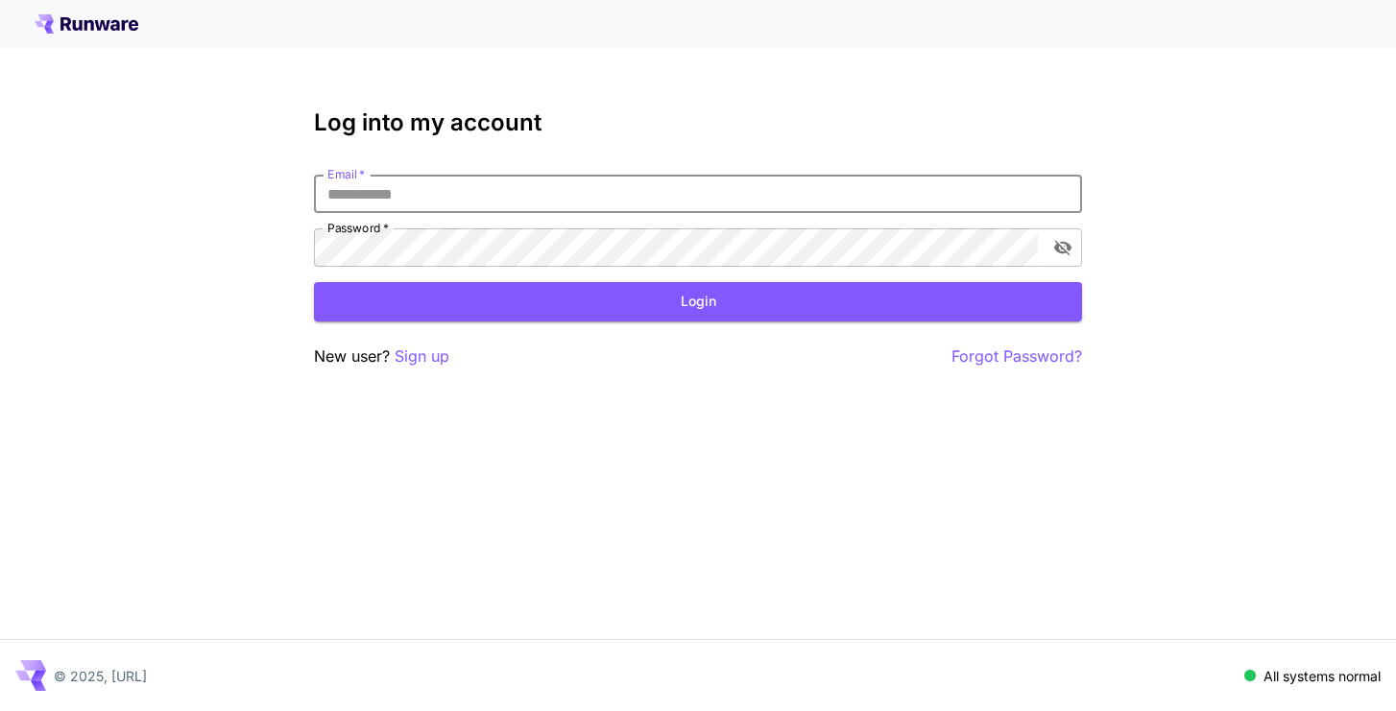
type input "**********"
click at [698, 301] on button "Login" at bounding box center [698, 301] width 768 height 39
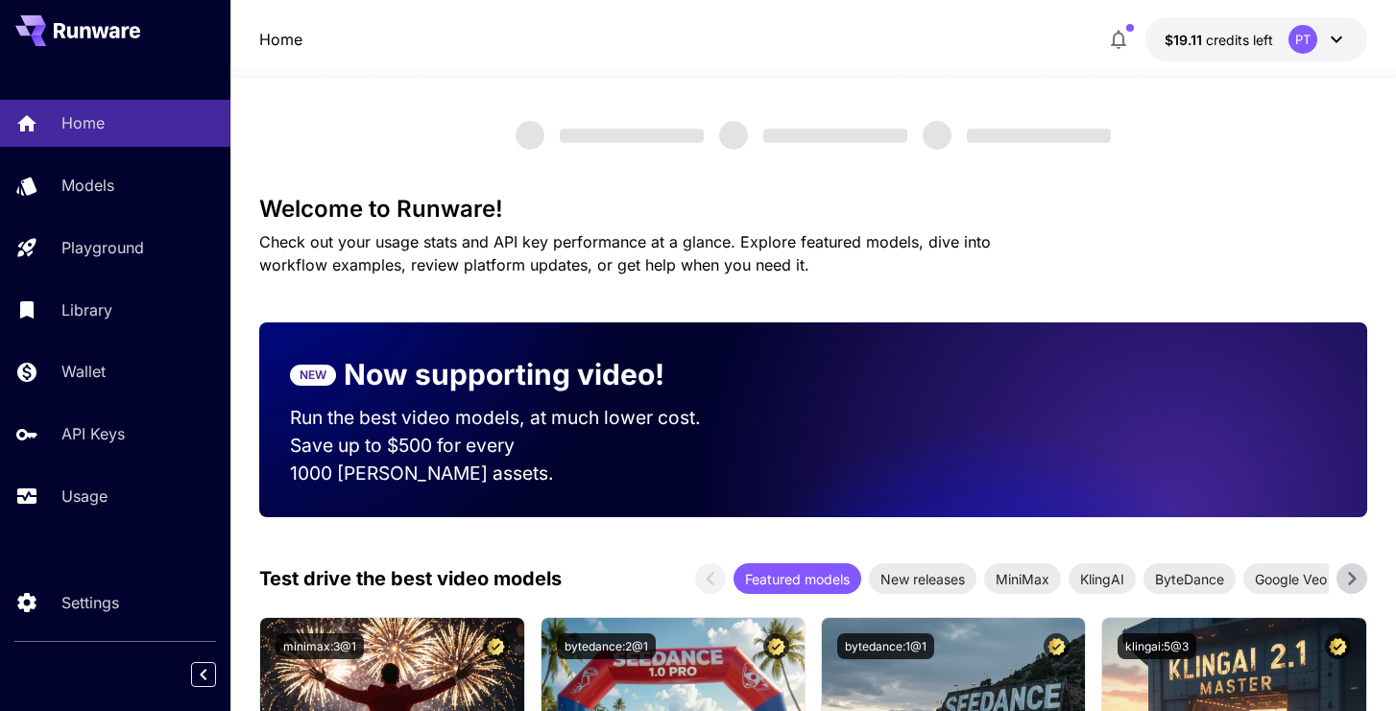
click at [1345, 34] on icon at bounding box center [1336, 39] width 23 height 23
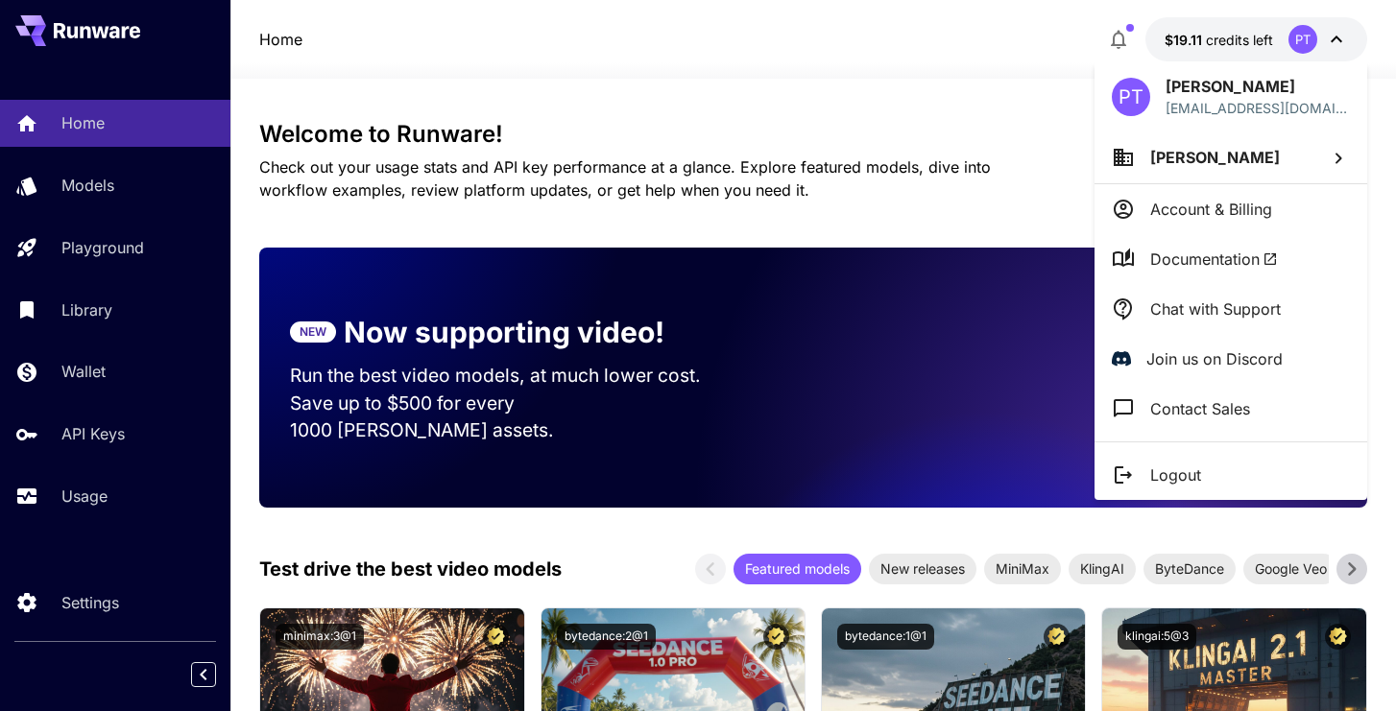
click at [75, 482] on div at bounding box center [698, 355] width 1396 height 711
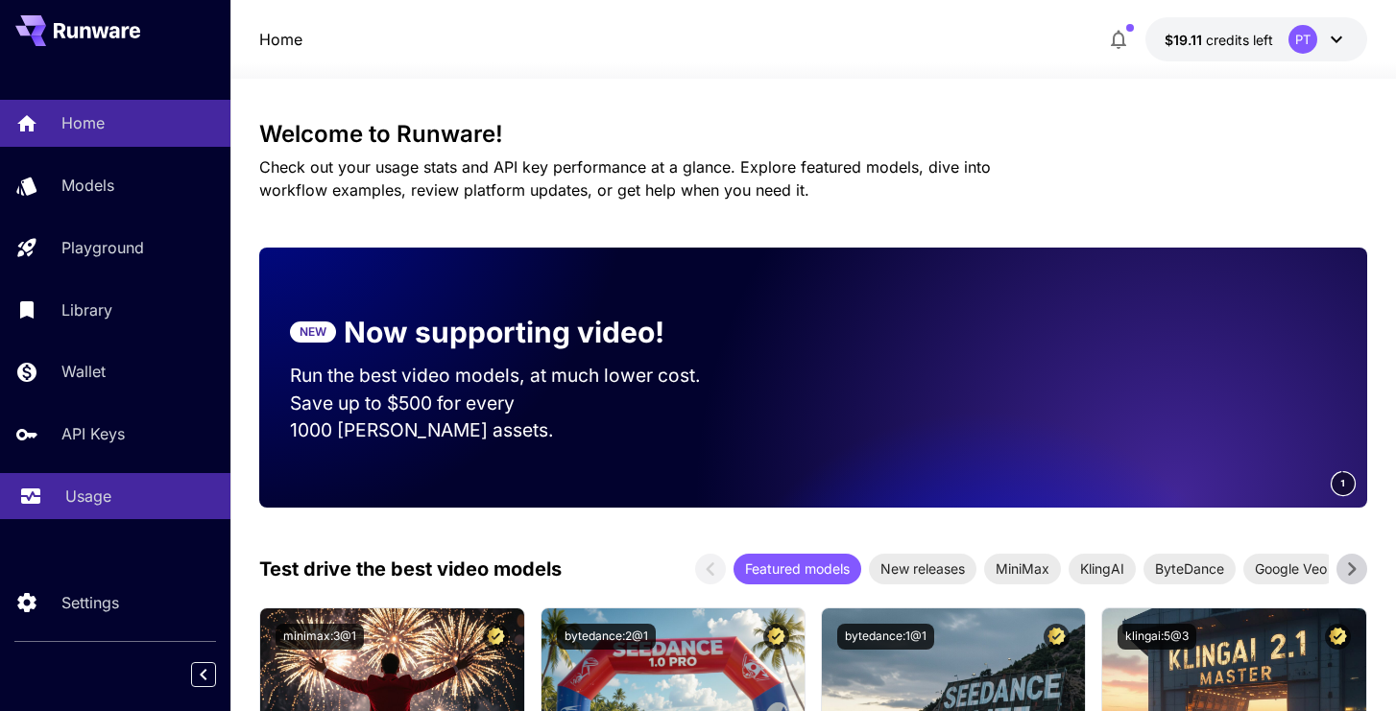
click at [79, 494] on p "Usage" at bounding box center [88, 496] width 46 height 23
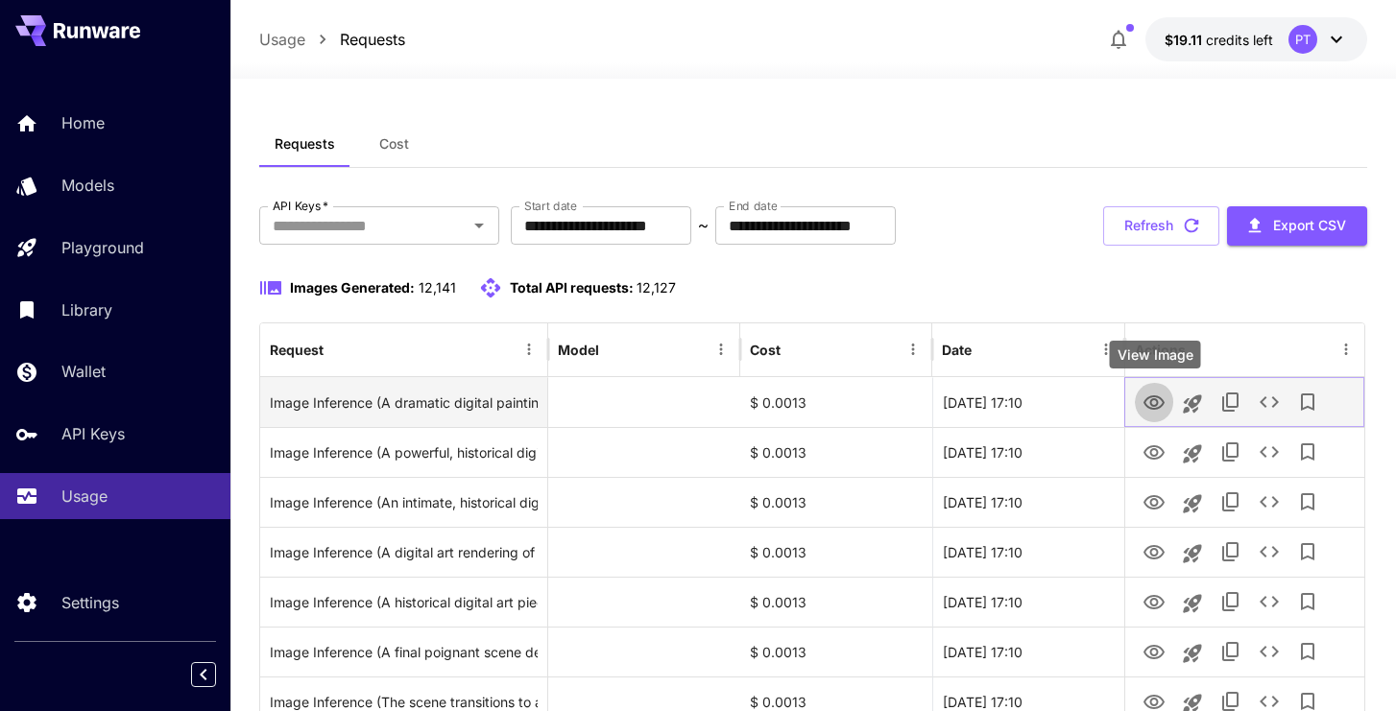
click at [1162, 399] on icon "View Image" at bounding box center [1154, 403] width 21 height 14
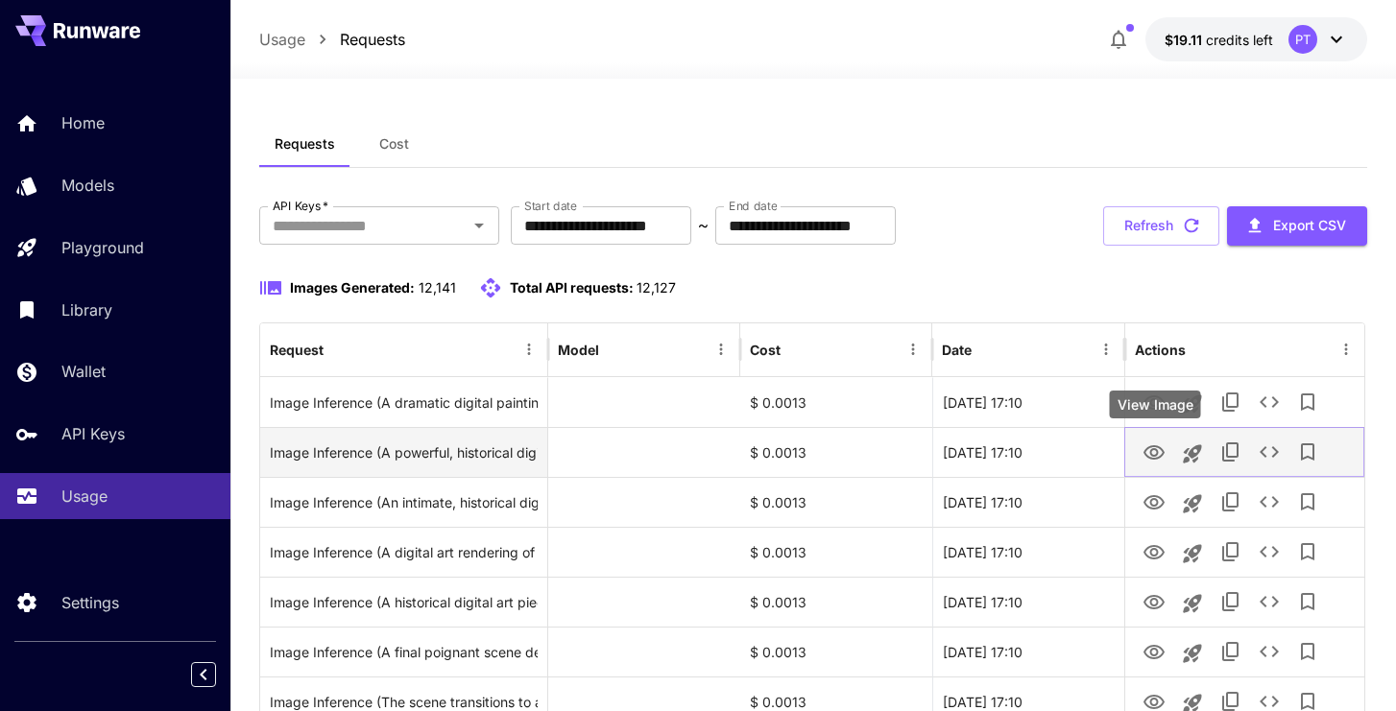
click at [1159, 458] on icon "View Image" at bounding box center [1154, 453] width 23 height 23
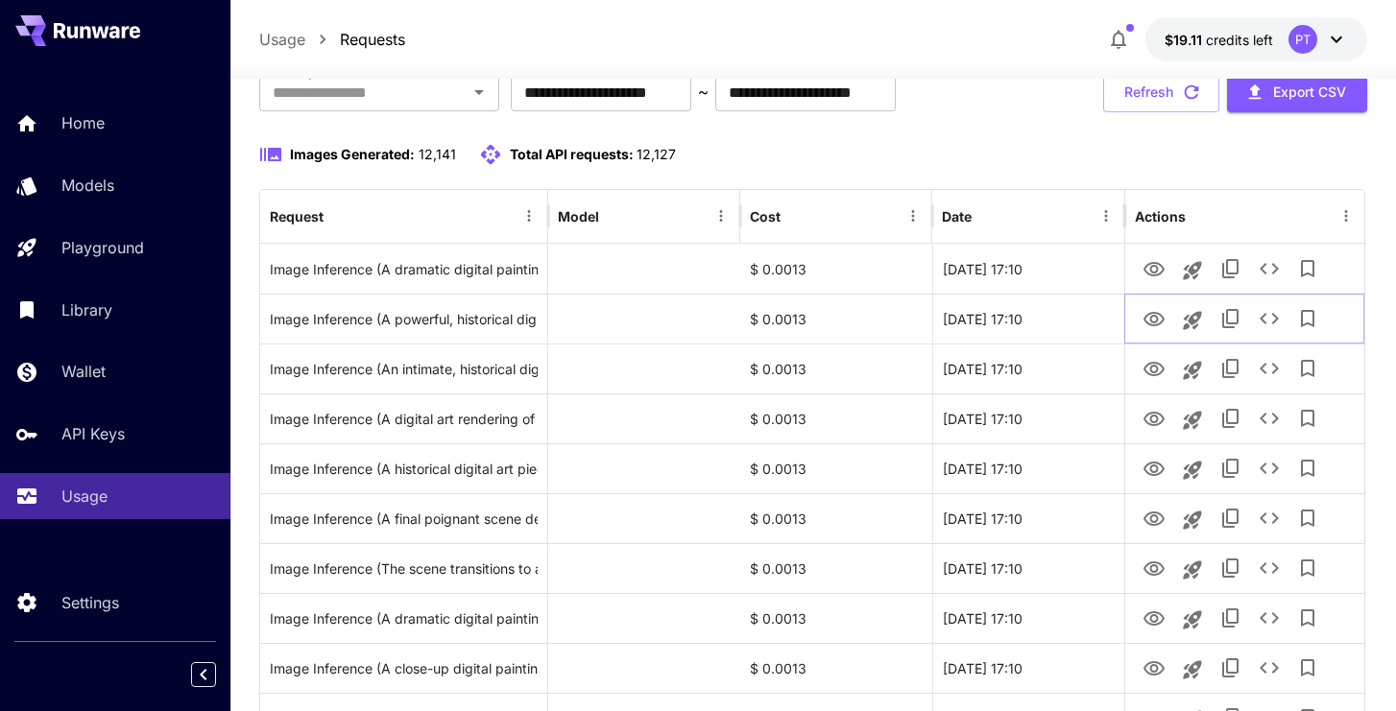
scroll to position [135, 0]
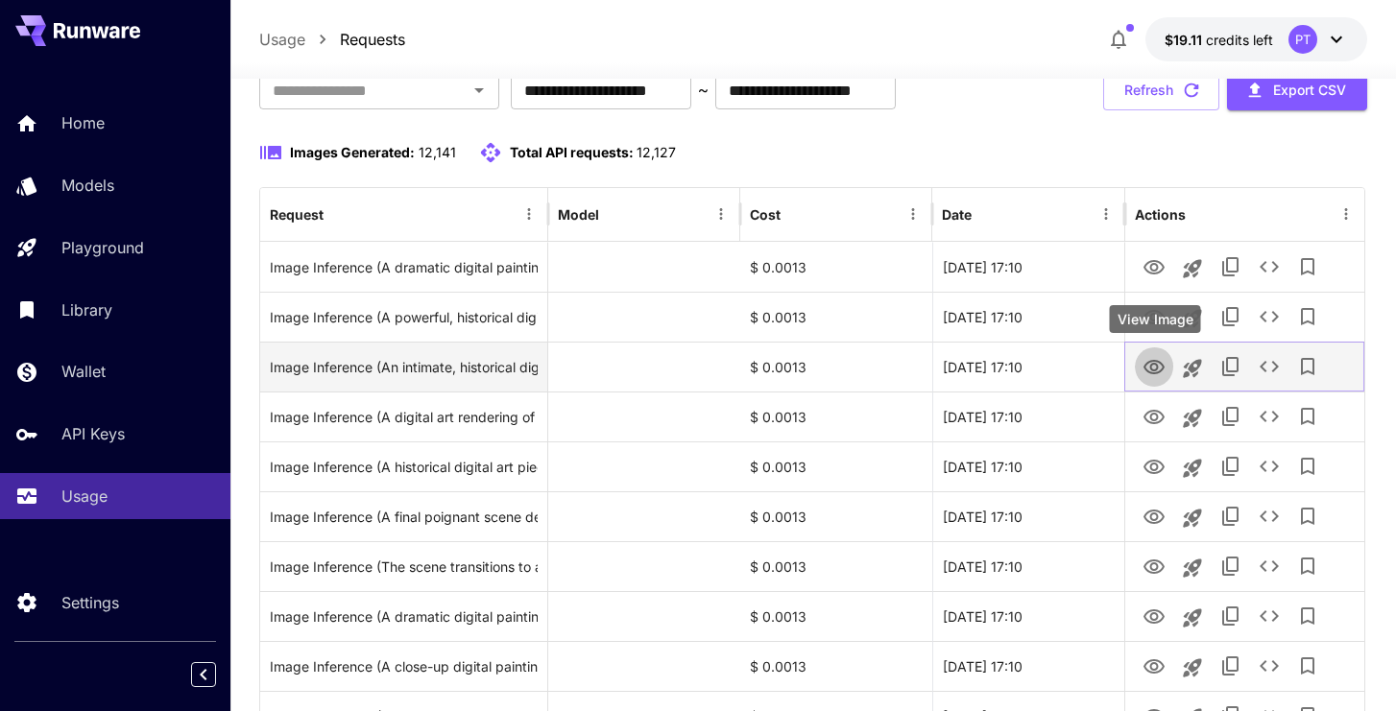
click at [1156, 362] on icon "View Image" at bounding box center [1154, 367] width 23 height 23
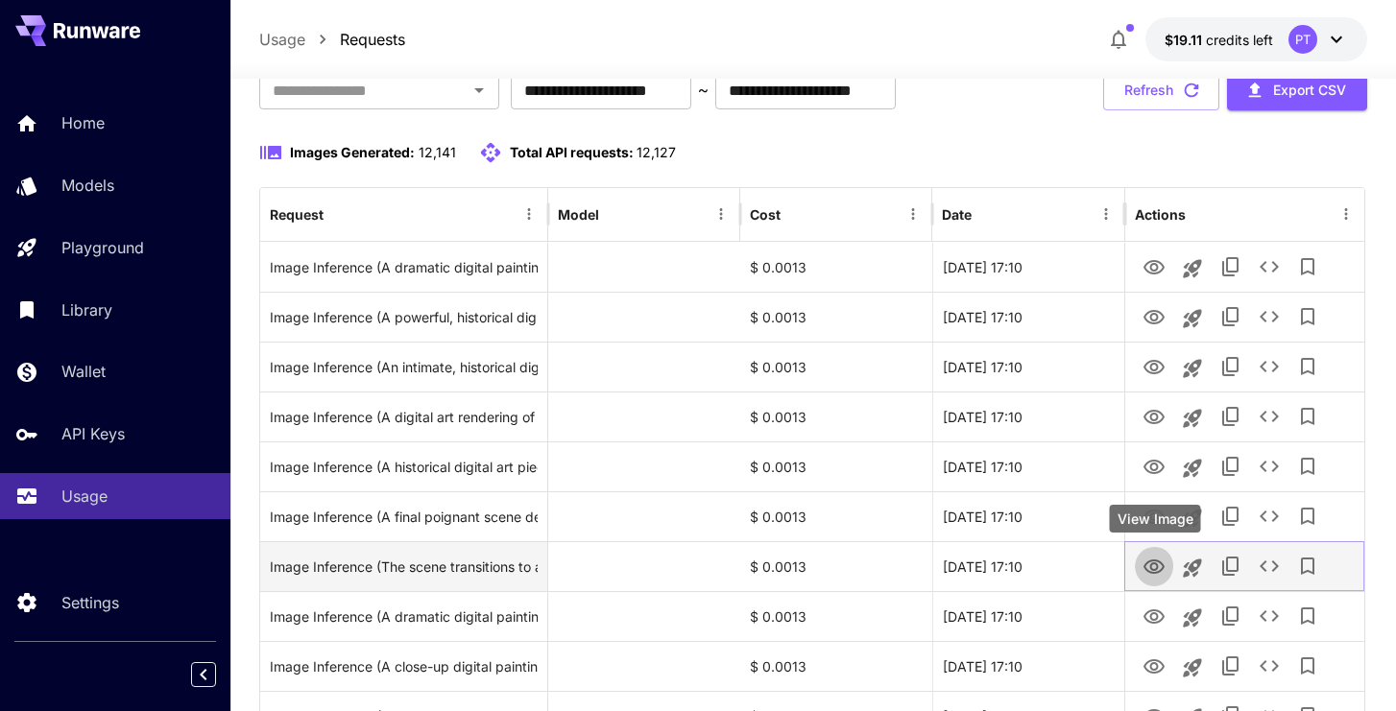
click at [1149, 563] on icon "View Image" at bounding box center [1154, 567] width 23 height 23
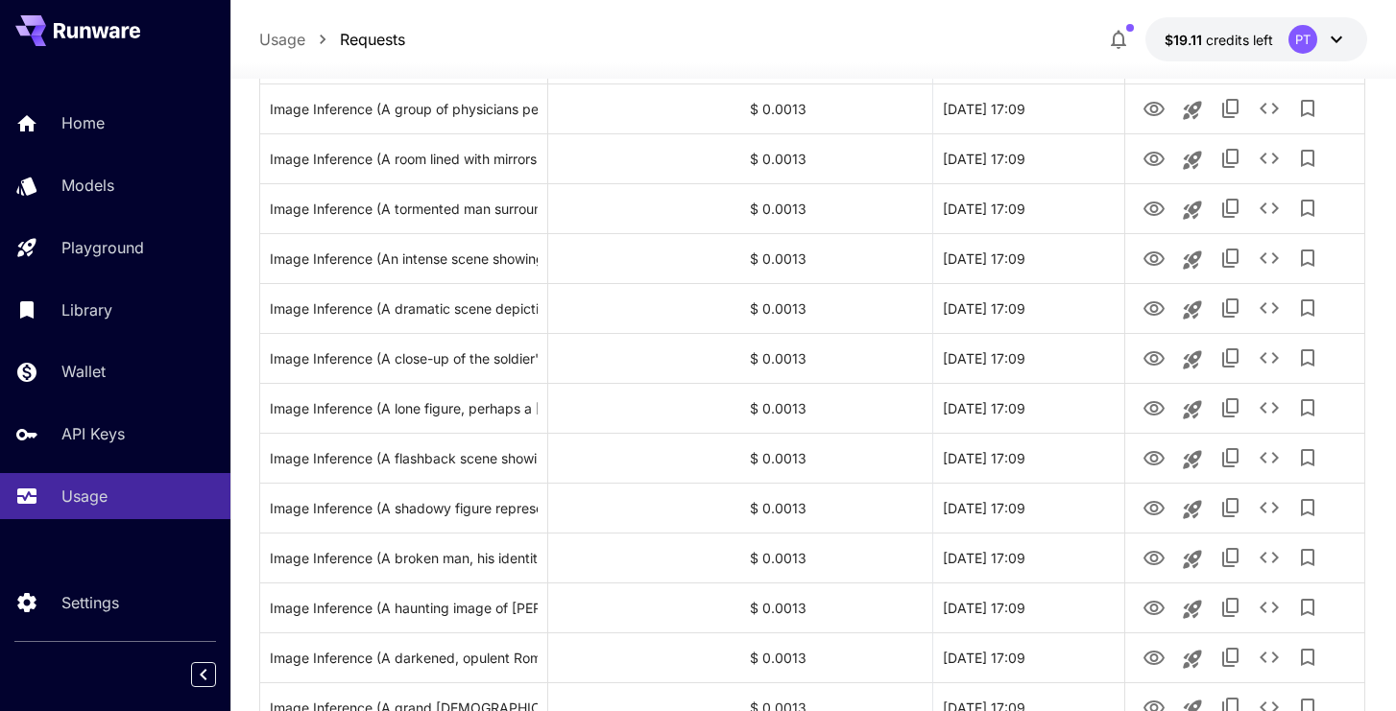
scroll to position [1249, 0]
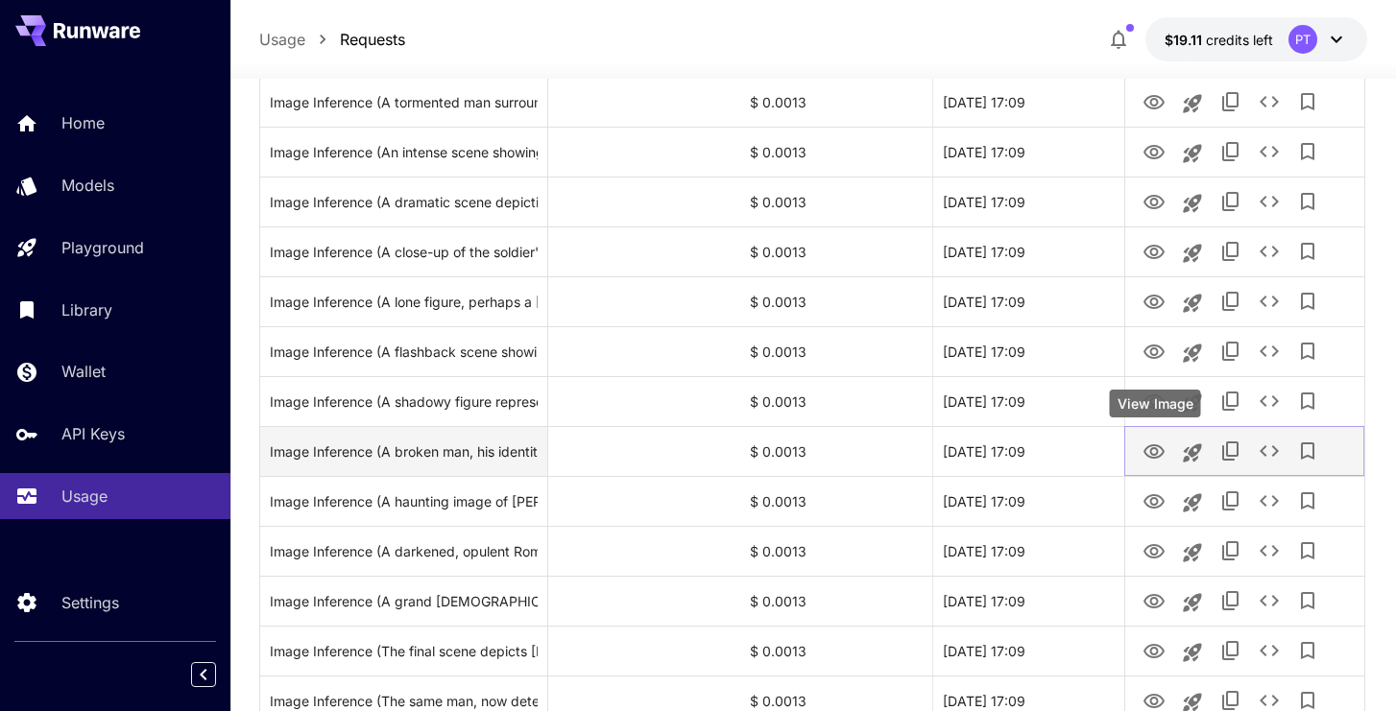
click at [1160, 455] on icon "View Image" at bounding box center [1154, 452] width 21 height 14
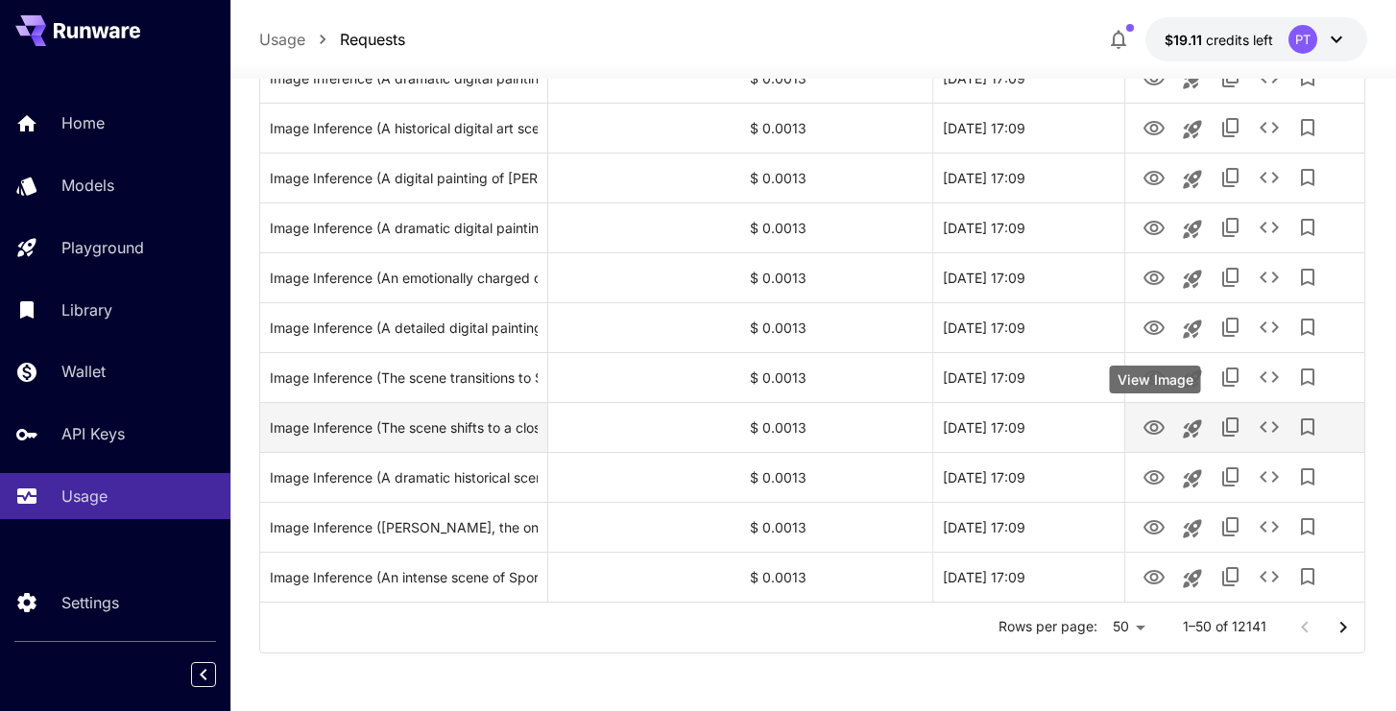
scroll to position [2271, 0]
click at [1155, 431] on icon "View Image" at bounding box center [1154, 428] width 21 height 14
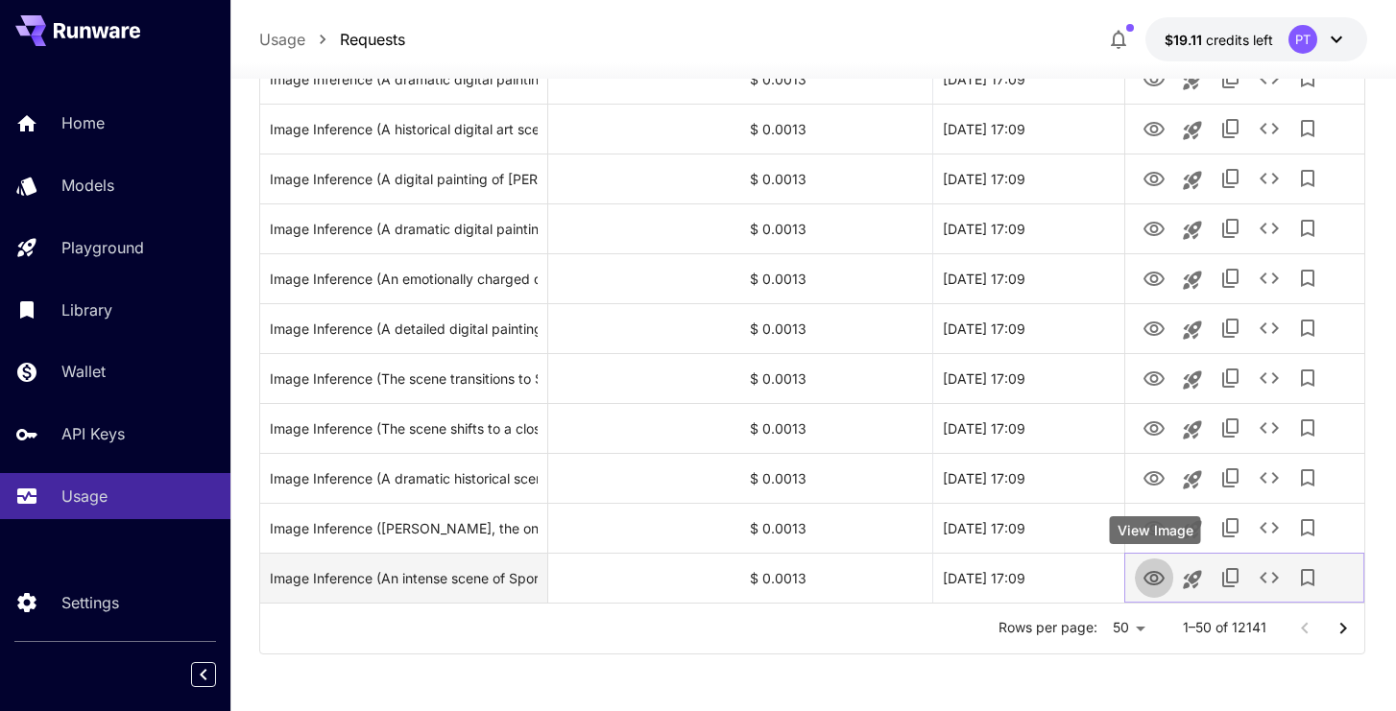
click at [1153, 579] on icon "View Image" at bounding box center [1154, 578] width 23 height 23
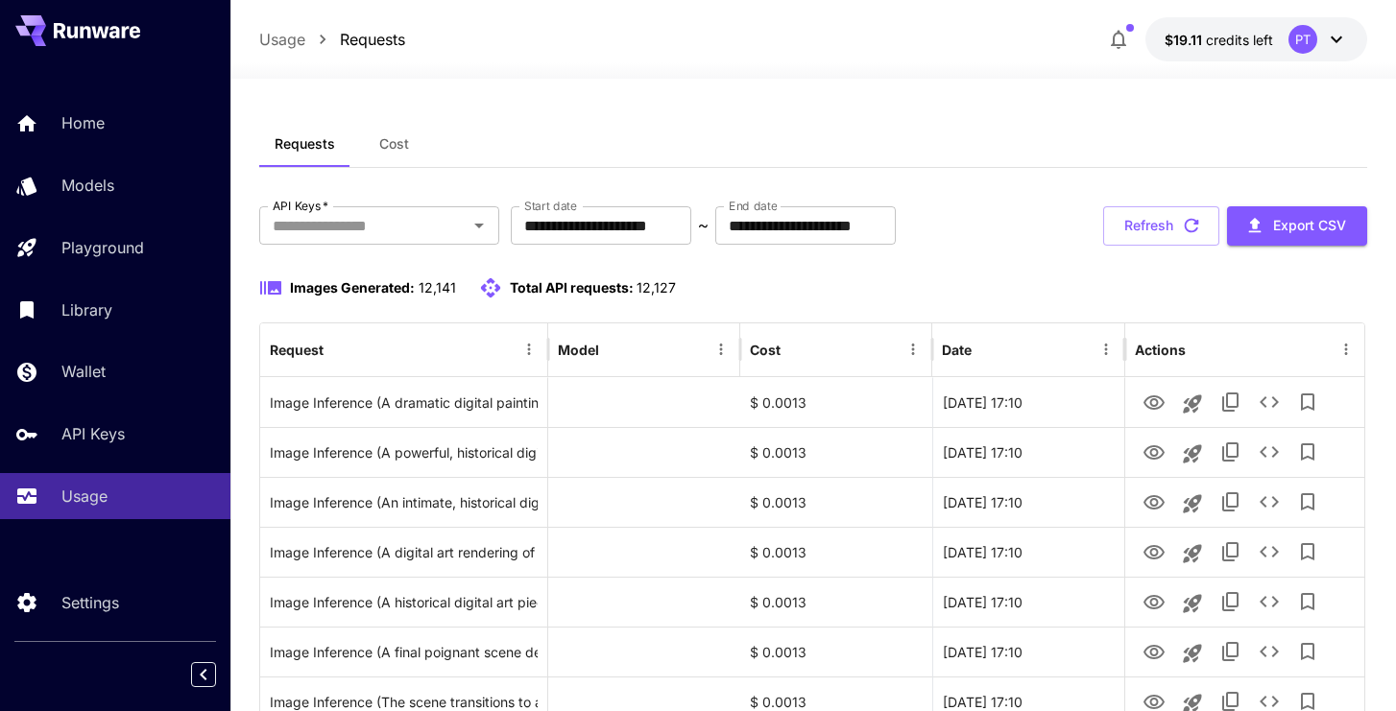
scroll to position [0, 0]
click at [1336, 39] on icon at bounding box center [1336, 39] width 23 height 23
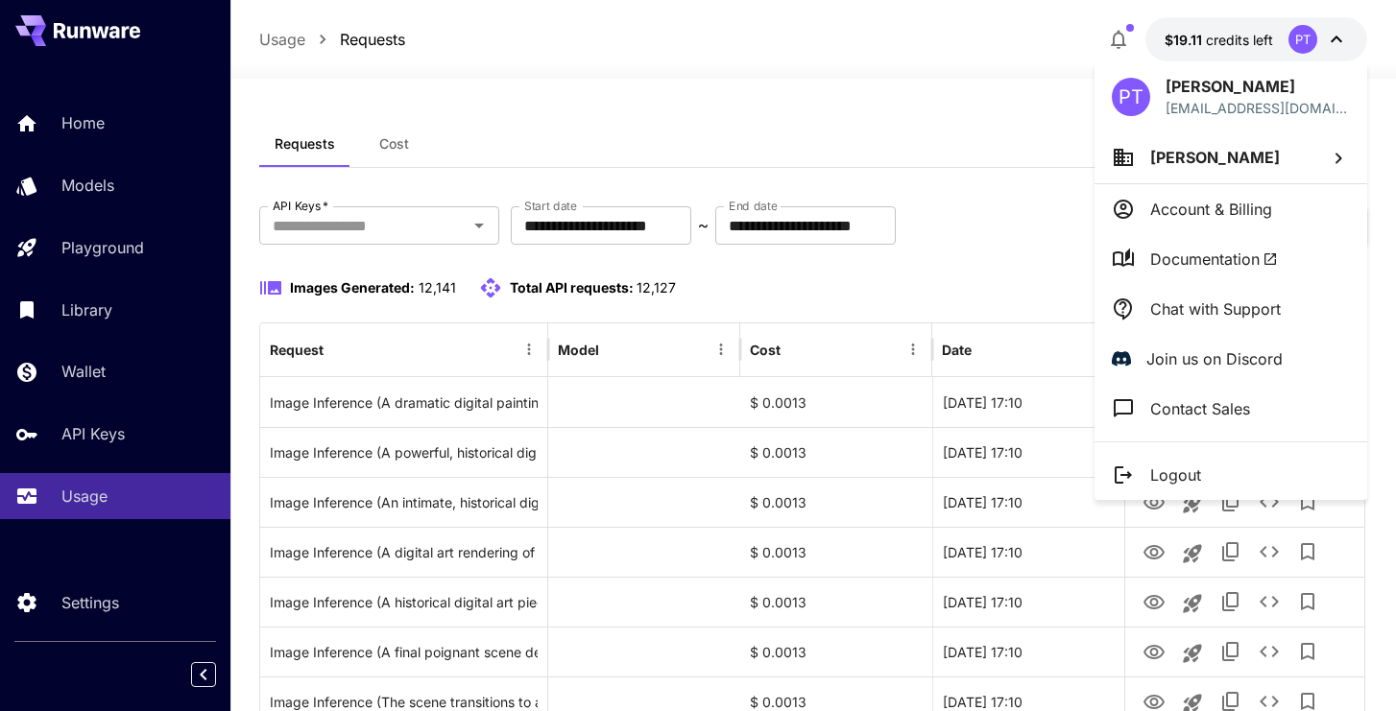
click at [1210, 468] on li "Logout" at bounding box center [1231, 475] width 273 height 50
